Goal: Task Accomplishment & Management: Use online tool/utility

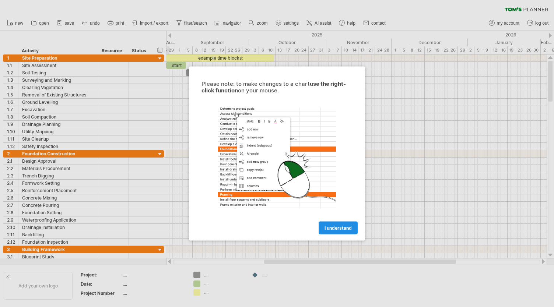
click at [340, 230] on span "I understand" at bounding box center [338, 229] width 27 height 6
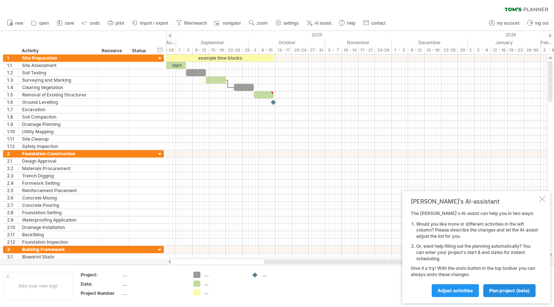
click at [505, 291] on span "plan project (beta)" at bounding box center [509, 291] width 41 height 6
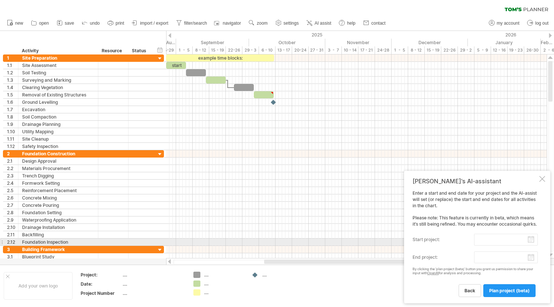
click at [492, 242] on input "start project:" at bounding box center [506, 240] width 64 height 12
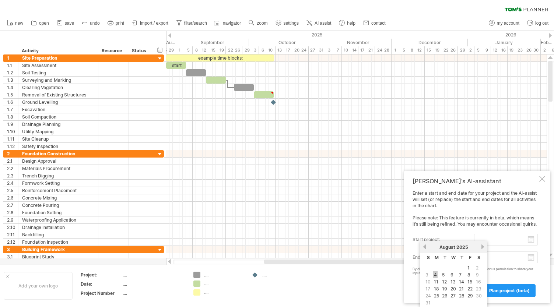
click at [434, 273] on link "4" at bounding box center [435, 275] width 4 height 7
type input "********"
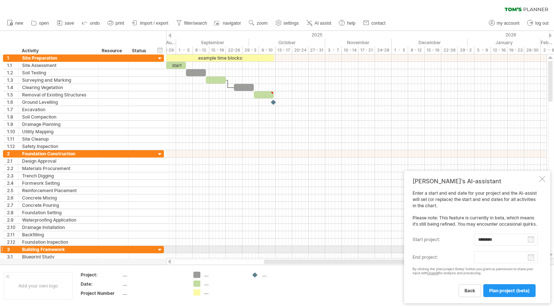
click at [484, 253] on input "end project:" at bounding box center [506, 258] width 64 height 12
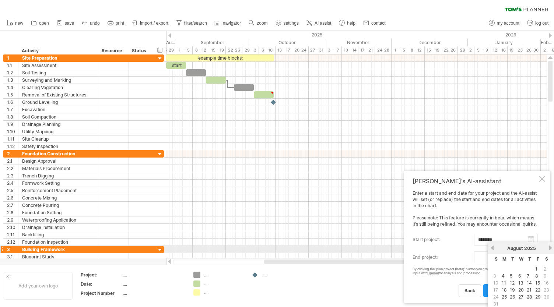
click at [551, 250] on link "next" at bounding box center [551, 248] width 6 height 6
click at [537, 294] on link "31" at bounding box center [538, 297] width 7 height 7
type input "********"
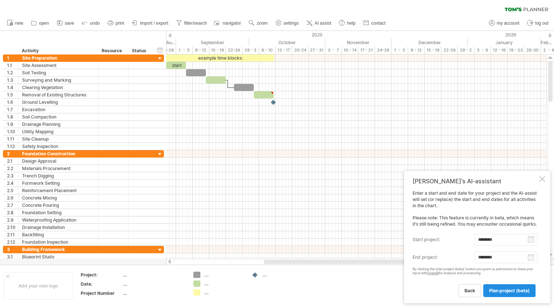
click at [510, 286] on link "plan project (beta)" at bounding box center [509, 290] width 52 height 13
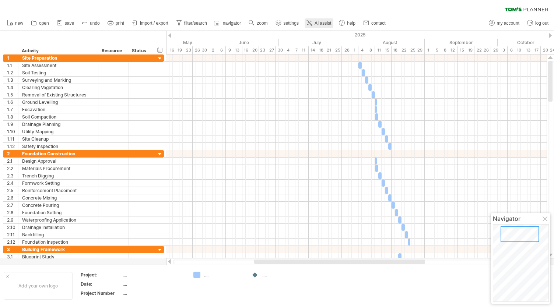
click at [324, 27] on link "AI assist" at bounding box center [319, 23] width 29 height 10
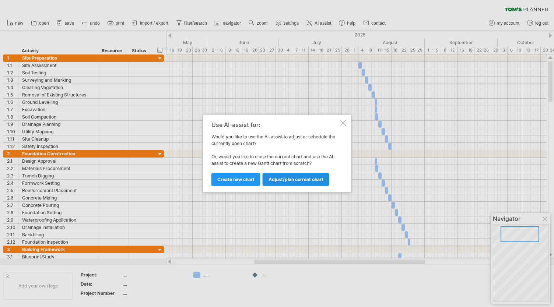
click at [307, 179] on span "Adjust/plan current chart" at bounding box center [296, 180] width 55 height 6
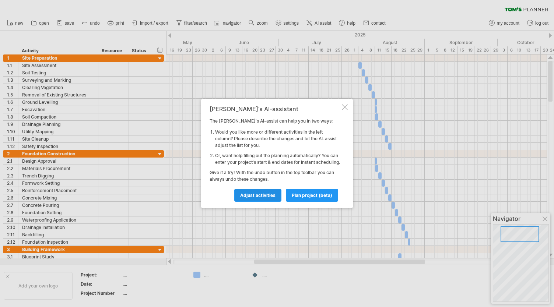
click at [265, 198] on span "Adjust activities" at bounding box center [257, 196] width 35 height 6
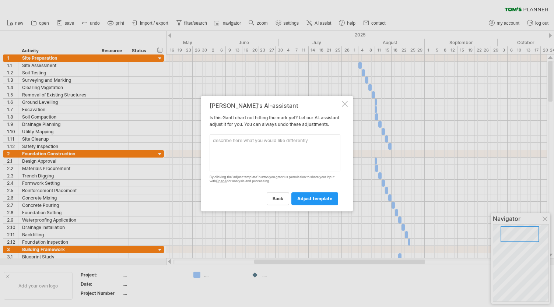
click at [259, 167] on textarea at bounding box center [275, 153] width 131 height 37
click at [348, 101] on div "[PERSON_NAME]'s AI-assistant Is this [PERSON_NAME] chart not hitting the mark y…" at bounding box center [277, 154] width 152 height 116
click at [347, 101] on div at bounding box center [345, 104] width 6 height 6
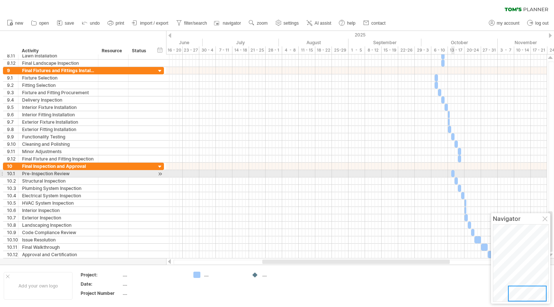
click at [452, 174] on span at bounding box center [451, 173] width 3 height 7
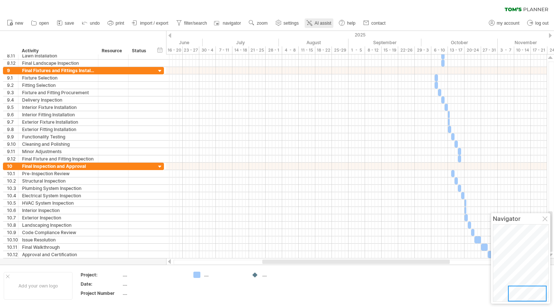
click at [317, 22] on span "AI assist" at bounding box center [323, 23] width 17 height 5
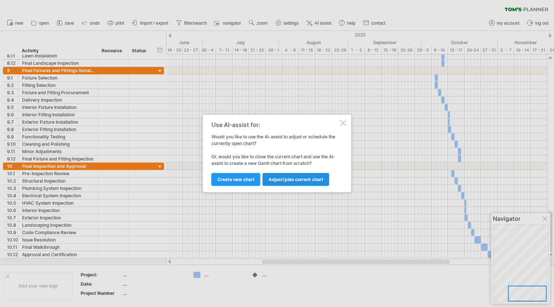
click at [297, 182] on link "Adjust/plan current chart" at bounding box center [296, 179] width 67 height 13
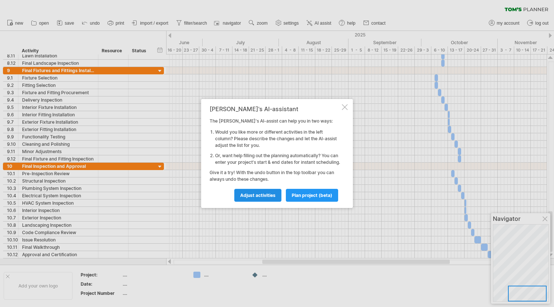
click at [262, 201] on link "Adjust activities" at bounding box center [257, 195] width 47 height 13
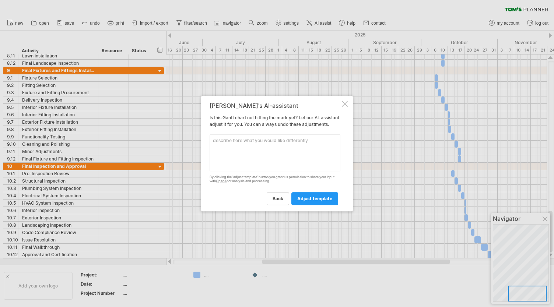
click at [263, 157] on textarea at bounding box center [275, 153] width 131 height 37
type textarea "Extend this project for 2 months"
click at [315, 200] on span "adjust template" at bounding box center [314, 199] width 35 height 6
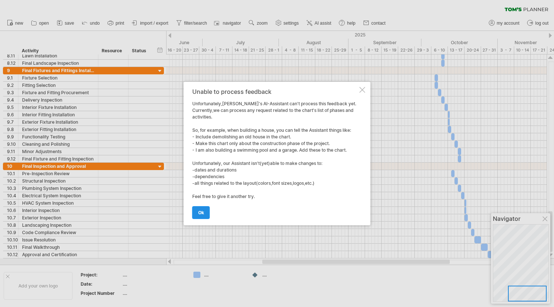
click at [205, 210] on link "ok" at bounding box center [201, 212] width 18 height 13
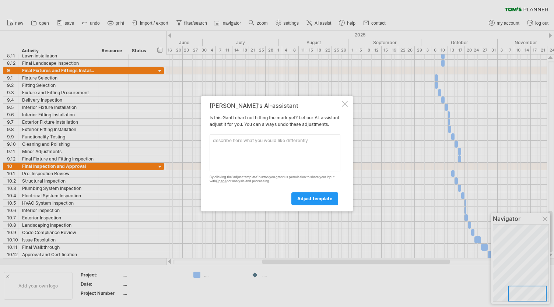
click at [249, 144] on textarea at bounding box center [275, 153] width 131 height 37
type textarea "Add a swimming pool construction to the chart"
click at [310, 195] on div "adjust template" at bounding box center [275, 195] width 131 height 19
click at [311, 196] on link "adjust template" at bounding box center [314, 198] width 47 height 13
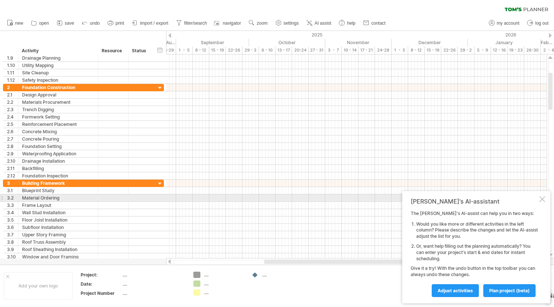
click at [538, 197] on div "[PERSON_NAME]'s AI-assistant The [PERSON_NAME]'s AI-assist can help you in two …" at bounding box center [476, 247] width 148 height 112
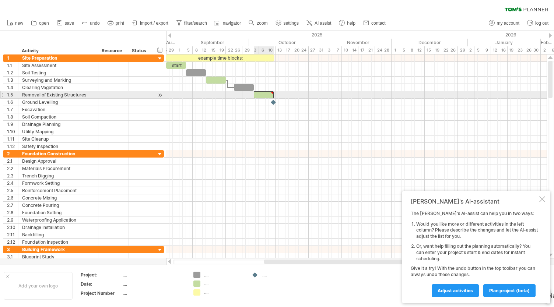
click at [265, 96] on div at bounding box center [264, 94] width 20 height 7
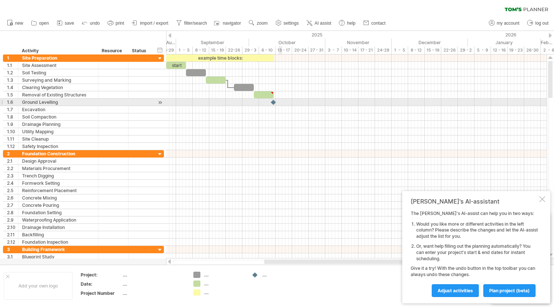
click at [279, 100] on div at bounding box center [356, 102] width 381 height 7
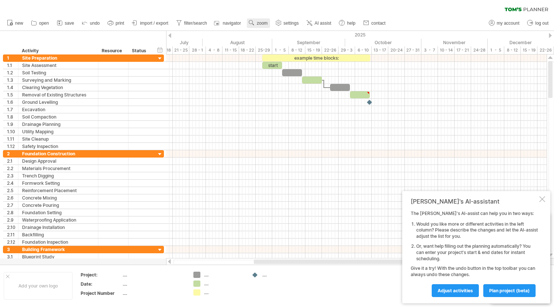
click at [255, 22] on use at bounding box center [251, 22] width 7 height 7
click at [267, 31] on div "Month" at bounding box center [279, 32] width 41 height 12
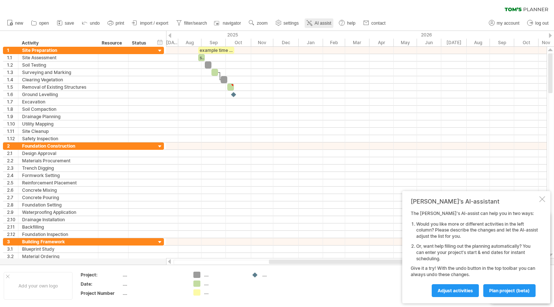
click at [307, 21] on icon at bounding box center [309, 22] width 7 height 7
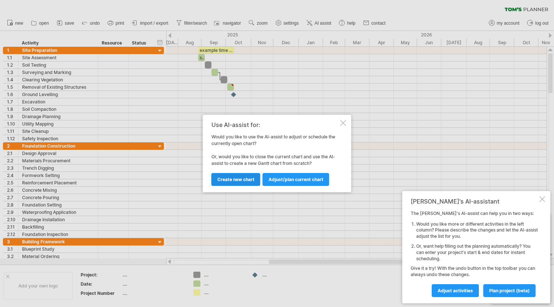
click at [244, 180] on span "Create new chart" at bounding box center [235, 180] width 37 height 6
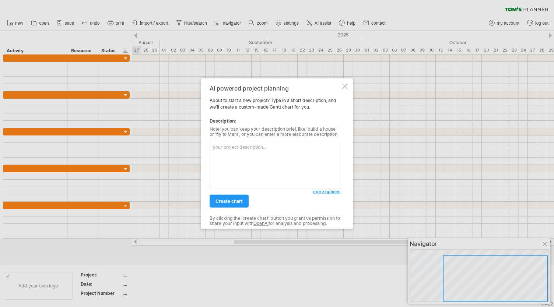
type textarea "| Lorem | Ipsu Dolo | Sitametc | Adipiscingel | Seddo | | --------------- | ---…"
click at [233, 149] on textarea at bounding box center [275, 165] width 131 height 48
paste textarea "[ { "loremip_dolorsitame": { "cons": "Adipis Elitse Doei", "temp": "Incididuntu…"
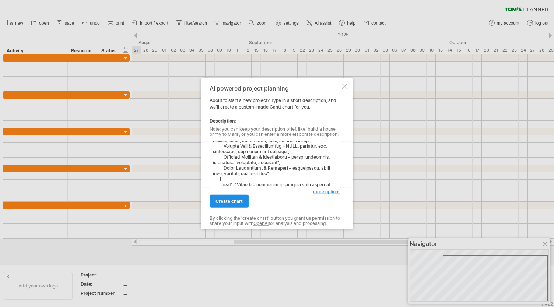
type textarea "[ { "loremip_dolorsitame": { "cons": "Adipis Elitse Doei", "temp": "Incididuntu…"
click at [232, 199] on span "create chart" at bounding box center [229, 202] width 27 height 6
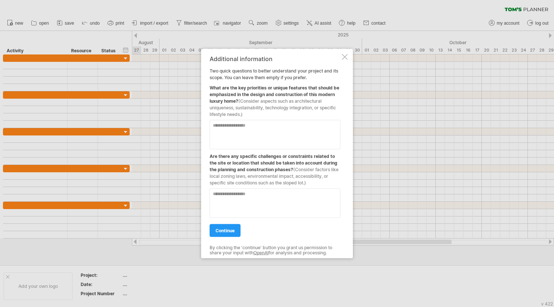
click at [258, 125] on textarea at bounding box center [275, 134] width 131 height 29
type textarea "*"
type textarea "**********"
click at [263, 200] on textarea at bounding box center [275, 203] width 131 height 29
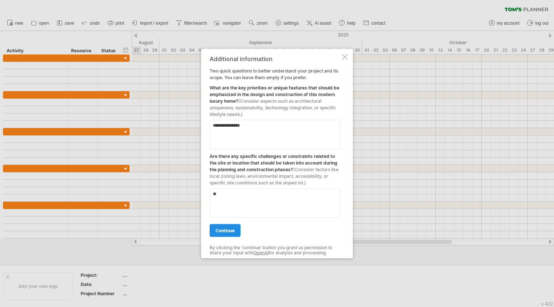
type textarea "**"
click at [234, 229] on span "continue" at bounding box center [225, 231] width 19 height 6
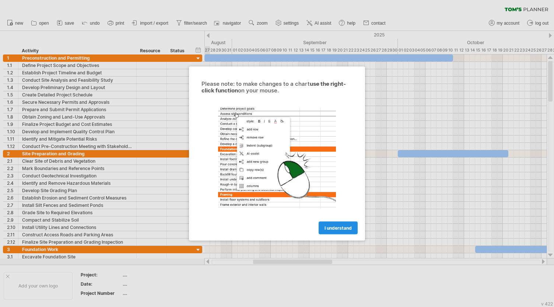
click at [335, 227] on span "I understand" at bounding box center [338, 229] width 27 height 6
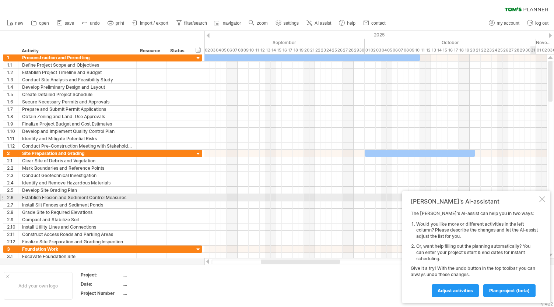
click at [538, 198] on div "[PERSON_NAME]'s AI-assistant The [PERSON_NAME]'s AI-assist can help you in two …" at bounding box center [476, 247] width 148 height 112
click at [545, 201] on div "[PERSON_NAME]'s AI-assistant The [PERSON_NAME]'s AI-assist can help you in two …" at bounding box center [476, 247] width 148 height 112
click at [543, 200] on div at bounding box center [543, 199] width 6 height 6
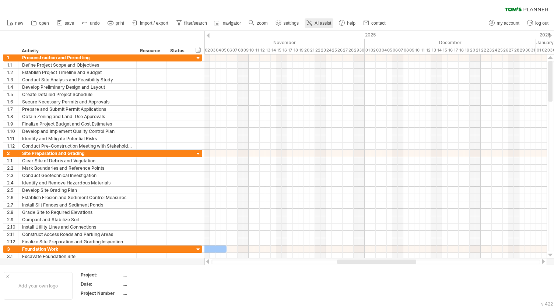
click at [313, 23] on icon at bounding box center [309, 22] width 7 height 7
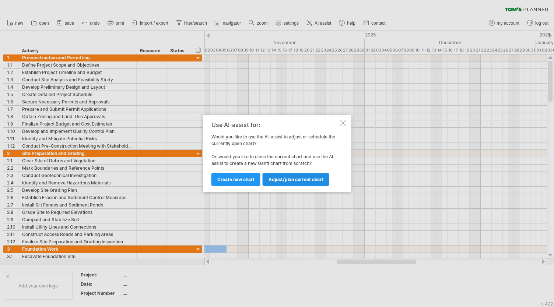
click at [287, 179] on span "Adjust/plan current chart" at bounding box center [296, 180] width 55 height 6
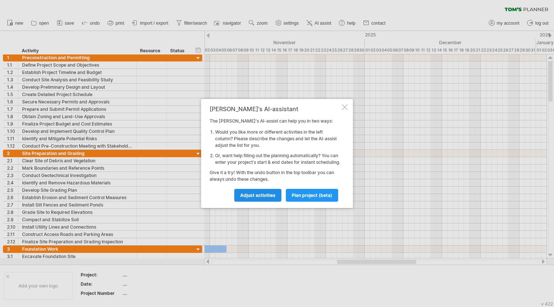
click at [265, 202] on link "Adjust activities" at bounding box center [257, 195] width 47 height 13
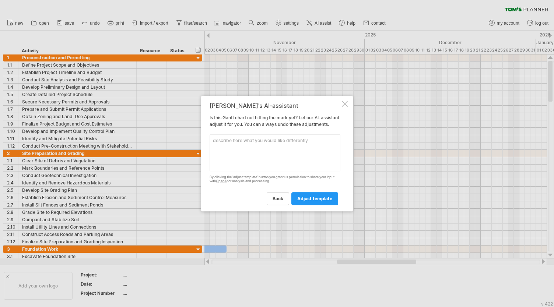
click at [275, 154] on textarea at bounding box center [275, 153] width 131 height 37
type textarea "q"
type textarea "add pool"
click at [302, 195] on link "adjust template" at bounding box center [314, 198] width 47 height 13
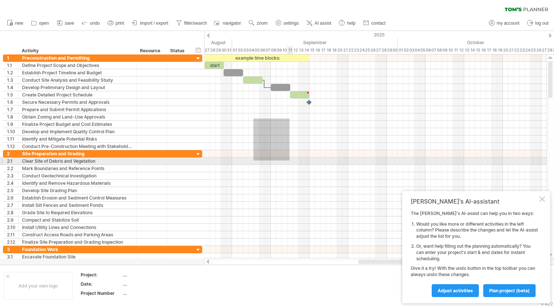
drag, startPoint x: 254, startPoint y: 119, endPoint x: 302, endPoint y: 162, distance: 64.7
click at [302, 162] on div at bounding box center [376, 158] width 342 height 206
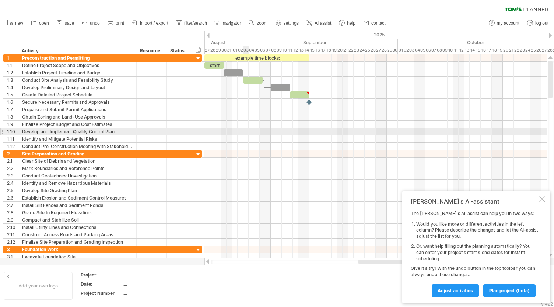
click at [245, 132] on div at bounding box center [376, 131] width 342 height 7
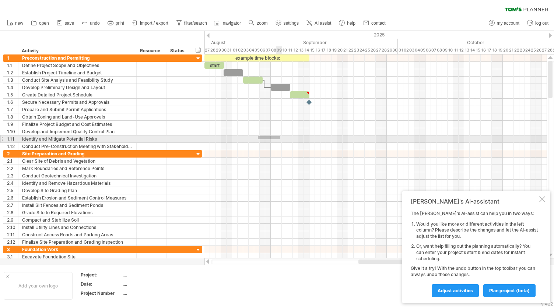
drag, startPoint x: 258, startPoint y: 136, endPoint x: 280, endPoint y: 139, distance: 22.3
click at [280, 139] on div at bounding box center [376, 139] width 342 height 7
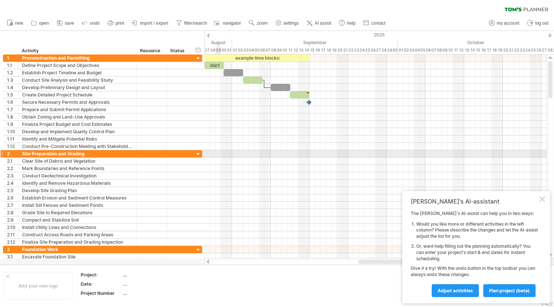
click at [216, 158] on div at bounding box center [376, 161] width 342 height 7
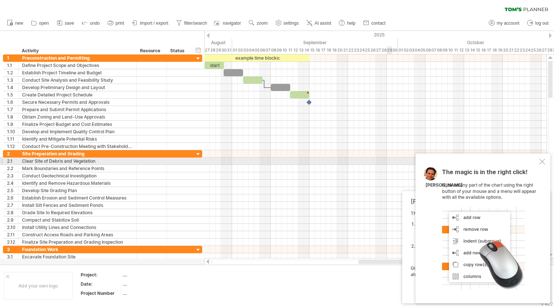
click at [542, 162] on div at bounding box center [543, 162] width 6 height 6
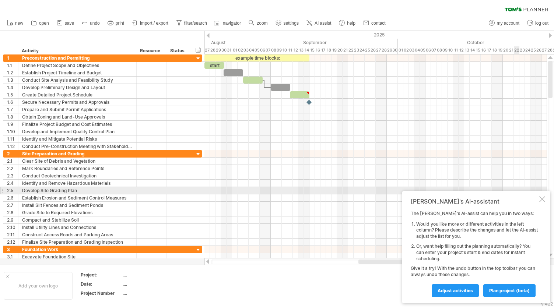
click at [541, 198] on div at bounding box center [543, 199] width 6 height 6
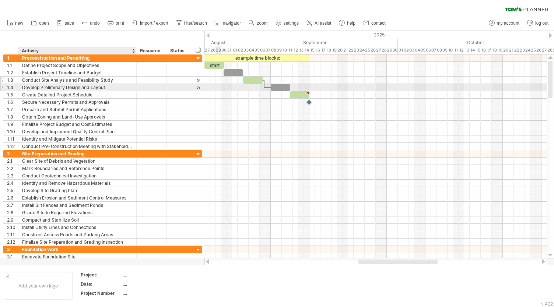
click at [24, 83] on div "Conduct Site Analysis and Feasibility Study" at bounding box center [77, 80] width 111 height 7
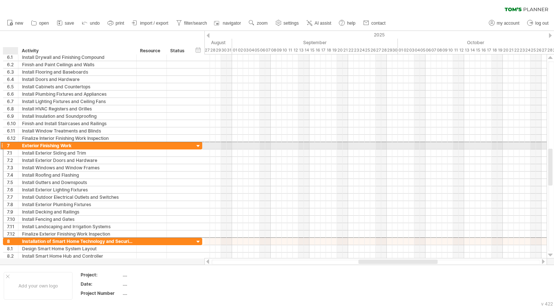
drag, startPoint x: 20, startPoint y: 142, endPoint x: 85, endPoint y: 144, distance: 64.9
click at [85, 144] on div "**********" at bounding box center [77, 145] width 118 height 7
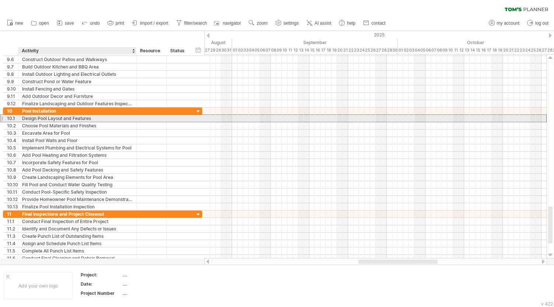
click at [140, 119] on div at bounding box center [151, 118] width 22 height 7
click at [0, 0] on input "text" at bounding box center [0, 0] width 0 height 0
click at [153, 144] on div at bounding box center [151, 147] width 22 height 7
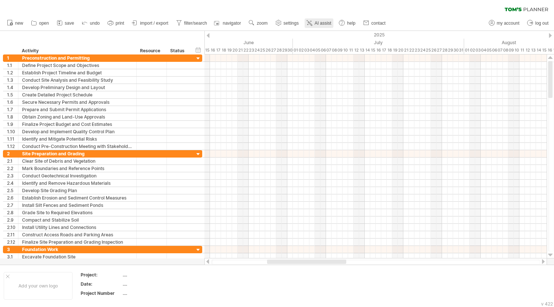
click at [311, 22] on icon at bounding box center [309, 22] width 7 height 7
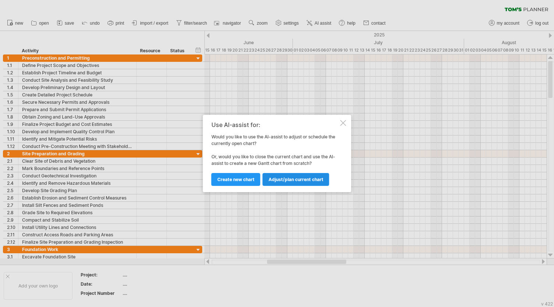
click at [276, 177] on span "Adjust/plan current chart" at bounding box center [296, 180] width 55 height 6
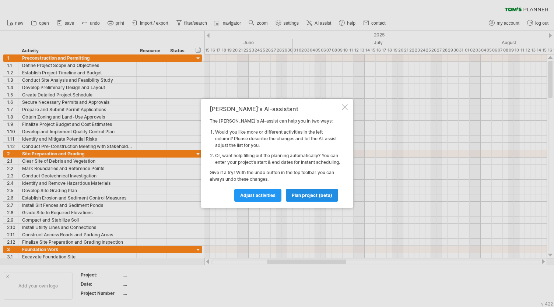
click at [297, 197] on span "plan project (beta)" at bounding box center [312, 196] width 41 height 6
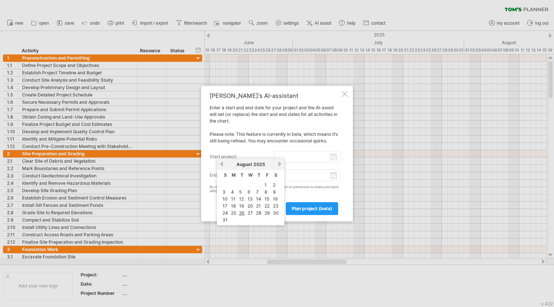
click at [305, 163] on input "start project:" at bounding box center [307, 157] width 67 height 12
click at [266, 184] on link "1" at bounding box center [266, 185] width 4 height 7
type input "********"
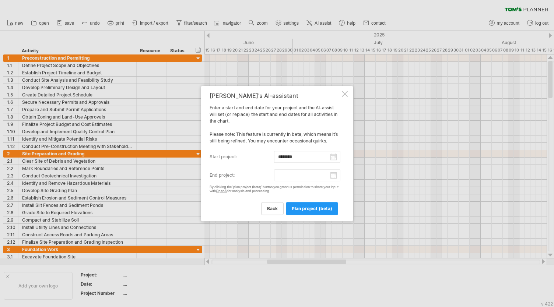
click at [337, 177] on input "end project:" at bounding box center [307, 176] width 67 height 12
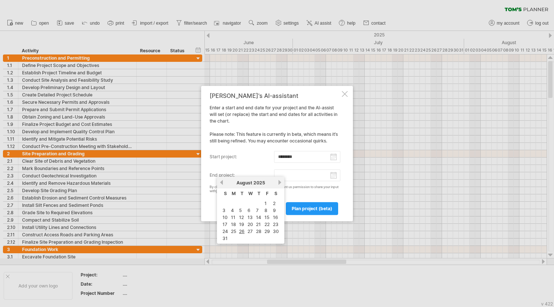
click at [281, 183] on link "next" at bounding box center [280, 183] width 6 height 6
click at [267, 230] on link "28" at bounding box center [267, 231] width 7 height 7
type input "********"
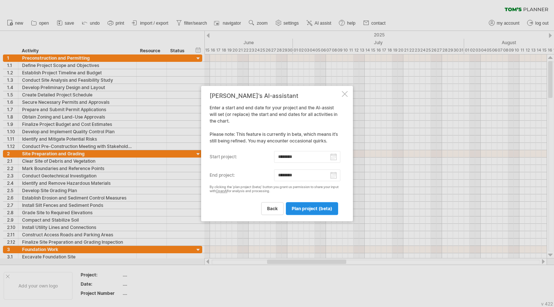
click at [303, 209] on span "plan project (beta)" at bounding box center [312, 209] width 41 height 6
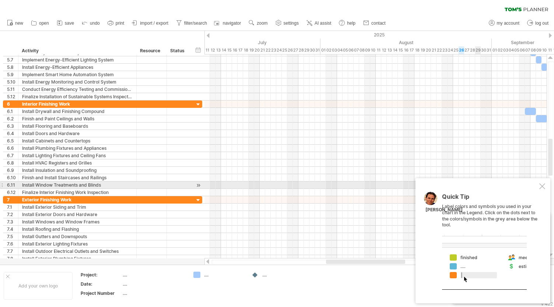
click at [540, 186] on div at bounding box center [543, 187] width 6 height 6
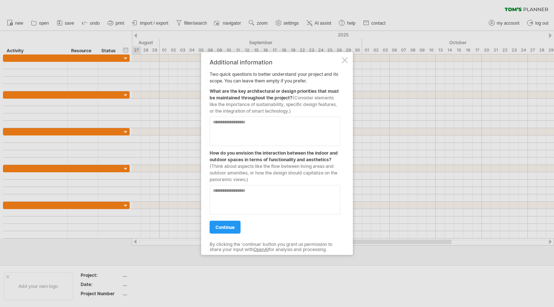
click at [266, 141] on textarea at bounding box center [275, 131] width 131 height 29
type textarea "**********"
click at [257, 201] on textarea at bounding box center [275, 199] width 131 height 29
type textarea "**********"
click at [229, 228] on span "continue" at bounding box center [225, 228] width 19 height 6
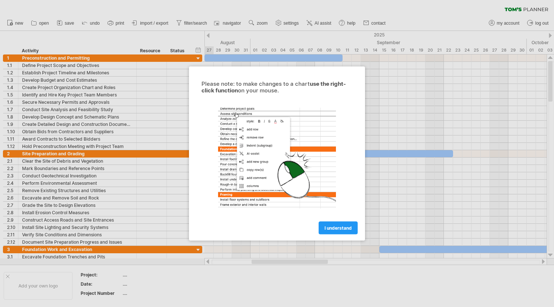
click at [472, 302] on div at bounding box center [277, 153] width 554 height 307
click at [343, 234] on link "I understand" at bounding box center [338, 228] width 39 height 13
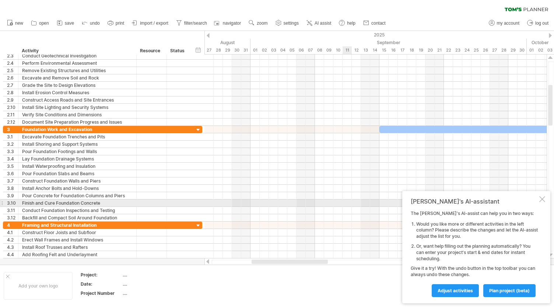
click at [543, 199] on div at bounding box center [543, 199] width 6 height 6
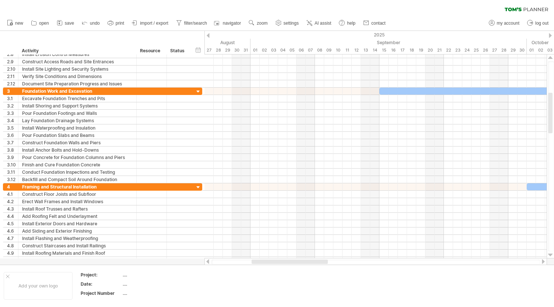
click at [270, 25] on ul "new open" at bounding box center [195, 22] width 385 height 15
click at [263, 25] on span "zoom" at bounding box center [262, 23] width 11 height 5
click at [286, 33] on div "Month" at bounding box center [287, 34] width 41 height 12
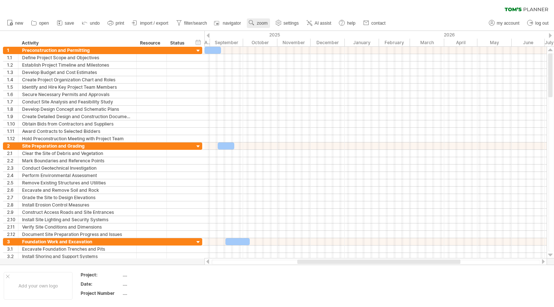
click at [252, 21] on use at bounding box center [251, 22] width 7 height 7
click at [272, 45] on div "Week" at bounding box center [276, 42] width 41 height 12
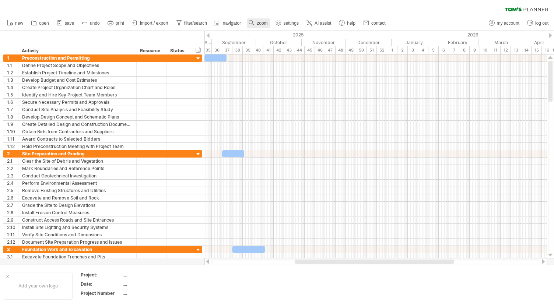
click at [254, 24] on use at bounding box center [251, 22] width 7 height 7
click at [275, 59] on div "Day" at bounding box center [278, 57] width 41 height 12
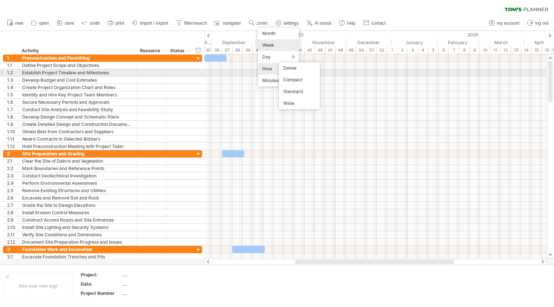
click at [269, 70] on div "Hour" at bounding box center [278, 69] width 41 height 12
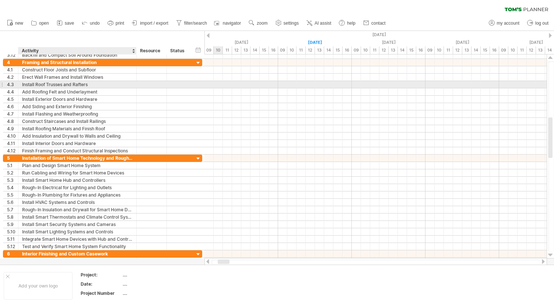
click at [111, 82] on div "Install Roof Trusses and Rafters" at bounding box center [77, 84] width 111 height 7
click at [111, 82] on input "**********" at bounding box center [77, 84] width 111 height 7
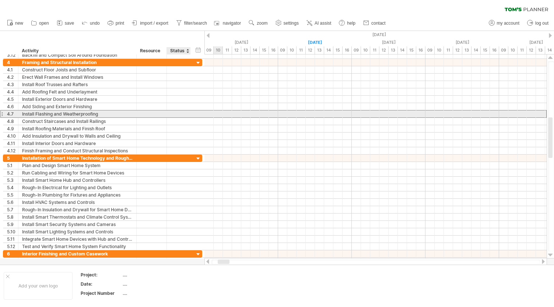
click at [179, 114] on div at bounding box center [179, 114] width 16 height 7
